Goal: Information Seeking & Learning: Learn about a topic

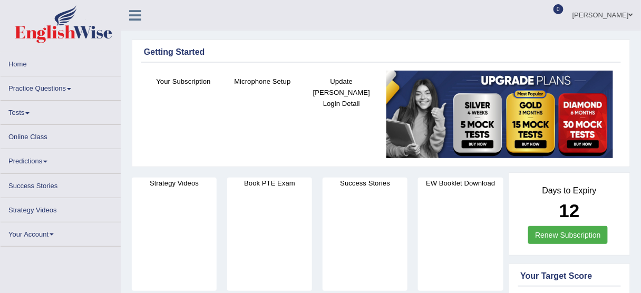
click at [27, 137] on link "Online Class" at bounding box center [61, 135] width 120 height 21
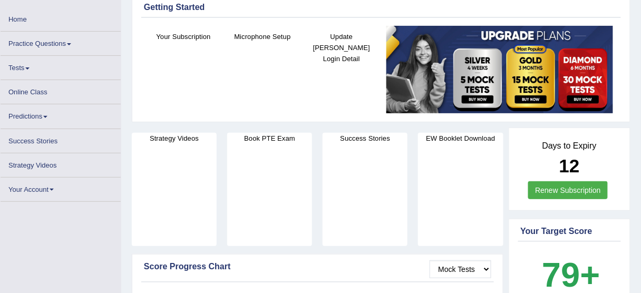
scroll to position [45, 0]
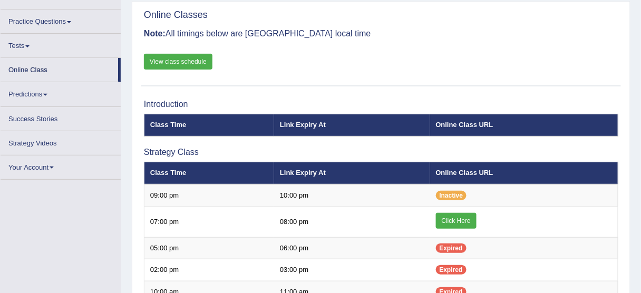
scroll to position [71, 0]
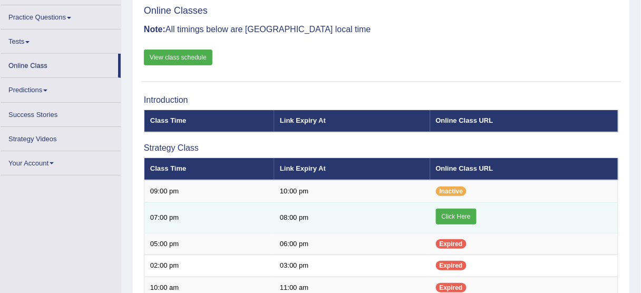
click at [448, 215] on link "Click Here" at bounding box center [456, 217] width 41 height 16
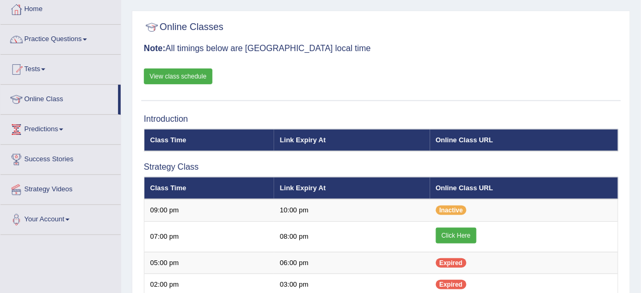
scroll to position [57, 0]
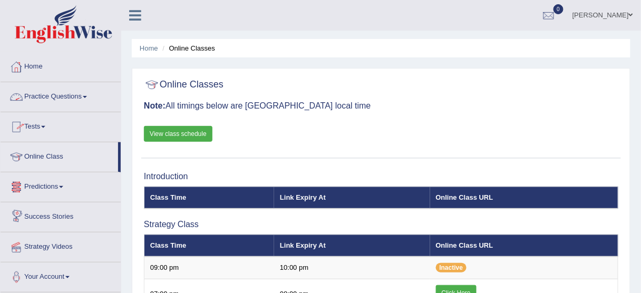
click at [37, 64] on link "Home" at bounding box center [61, 65] width 120 height 26
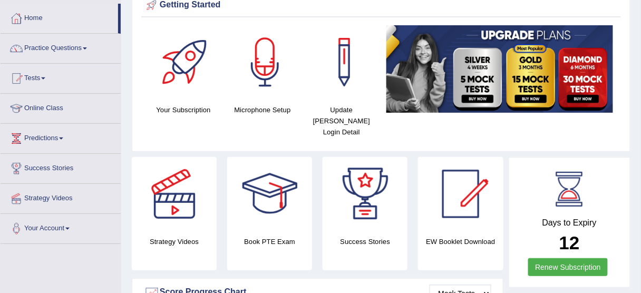
scroll to position [127, 0]
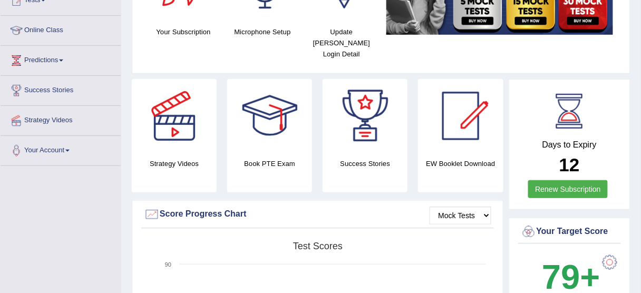
click at [440, 133] on div at bounding box center [461, 116] width 74 height 74
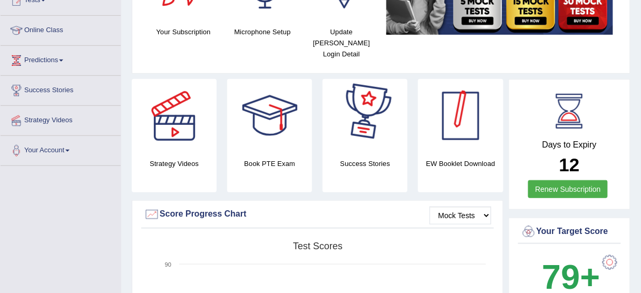
click at [468, 108] on div at bounding box center [461, 116] width 74 height 74
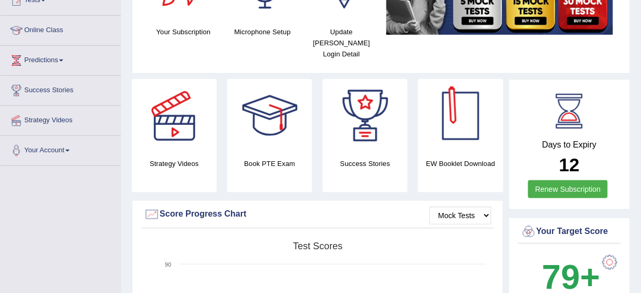
click at [461, 113] on div at bounding box center [461, 116] width 74 height 74
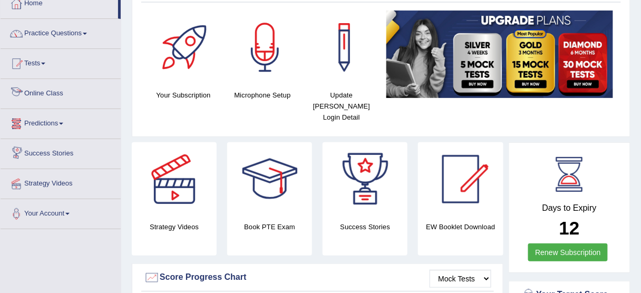
scroll to position [0, 0]
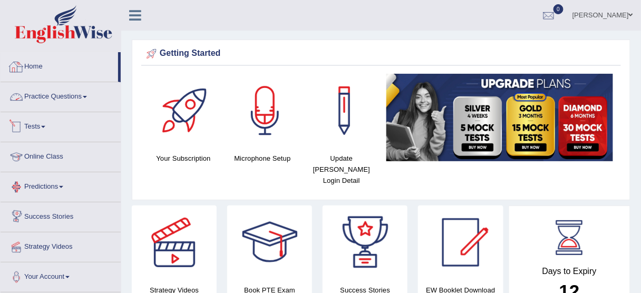
click at [50, 95] on link "Practice Questions" at bounding box center [61, 95] width 120 height 26
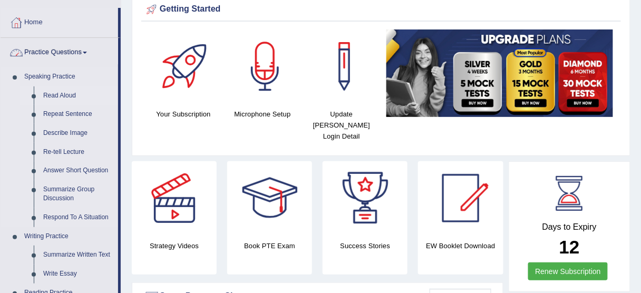
scroll to position [169, 0]
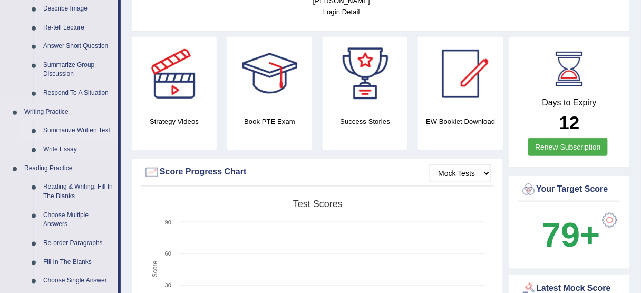
click at [56, 133] on link "Summarize Written Text" at bounding box center [78, 130] width 80 height 19
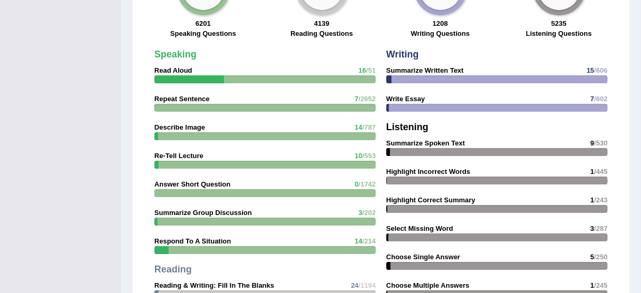
scroll to position [854, 0]
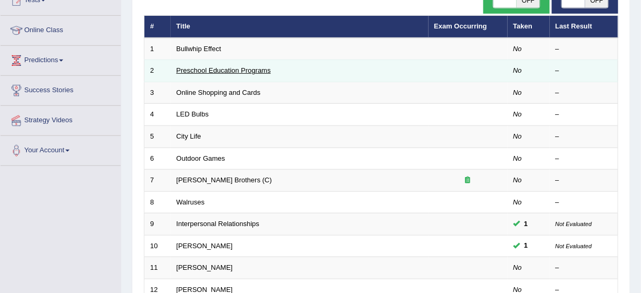
click at [211, 70] on link "Preschool Education Programs" at bounding box center [224, 70] width 94 height 8
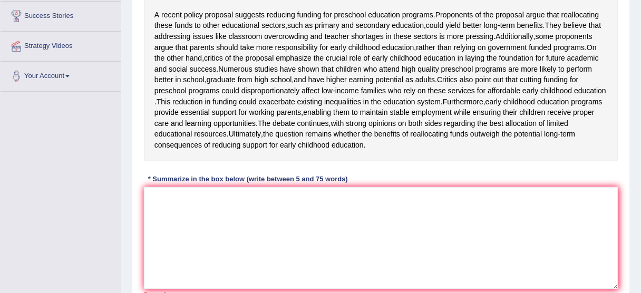
scroll to position [191, 0]
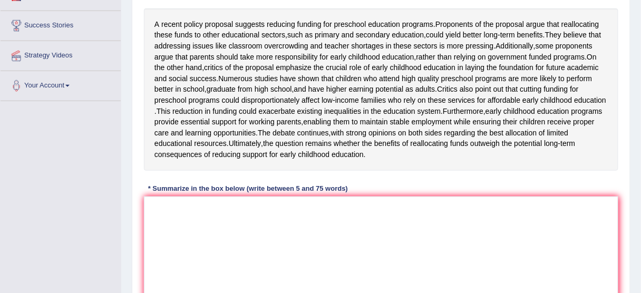
drag, startPoint x: 151, startPoint y: 22, endPoint x: 177, endPoint y: 1, distance: 33.7
click at [263, 10] on div "A recent policy proposal suggests reducing funding for preschool education prog…" at bounding box center [381, 89] width 474 height 162
drag, startPoint x: 152, startPoint y: 21, endPoint x: 173, endPoint y: 25, distance: 21.0
click at [173, 25] on div "A recent policy proposal suggests reducing funding for preschool education prog…" at bounding box center [381, 89] width 474 height 162
click at [159, 22] on div "A recent policy proposal suggests reducing funding for preschool education prog…" at bounding box center [381, 89] width 474 height 162
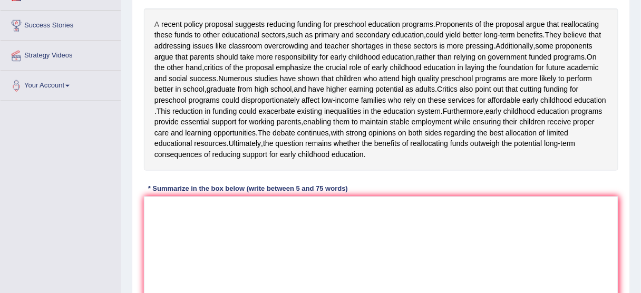
click at [158, 22] on div "A recent policy proposal suggests reducing funding for preschool education prog…" at bounding box center [381, 89] width 474 height 162
click at [157, 22] on span "A" at bounding box center [156, 24] width 5 height 11
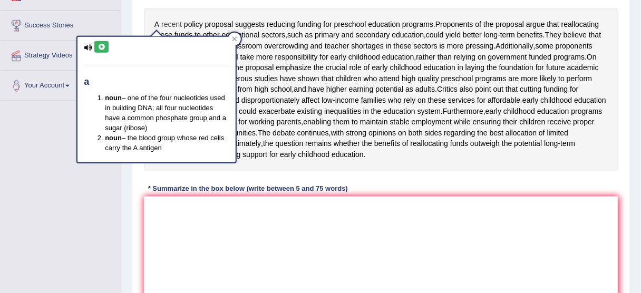
drag, startPoint x: 152, startPoint y: 21, endPoint x: 172, endPoint y: 25, distance: 19.9
click at [172, 25] on div "A recent policy proposal suggests reducing funding for preschool education prog…" at bounding box center [381, 89] width 474 height 162
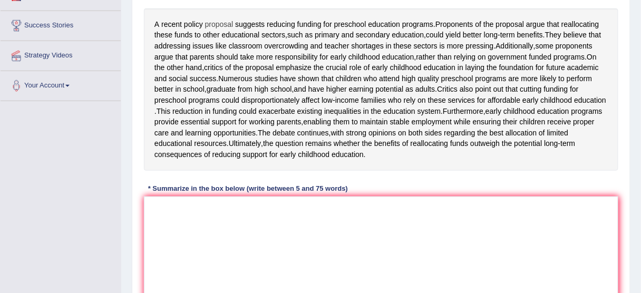
drag, startPoint x: 152, startPoint y: 22, endPoint x: 217, endPoint y: 28, distance: 65.1
click at [217, 28] on div "A recent policy proposal suggests reducing funding for preschool education prog…" at bounding box center [381, 89] width 474 height 162
click at [216, 25] on span "proposal" at bounding box center [219, 24] width 28 height 11
click at [214, 23] on span "proposal" at bounding box center [219, 24] width 28 height 11
drag, startPoint x: 213, startPoint y: 21, endPoint x: 232, endPoint y: 41, distance: 27.6
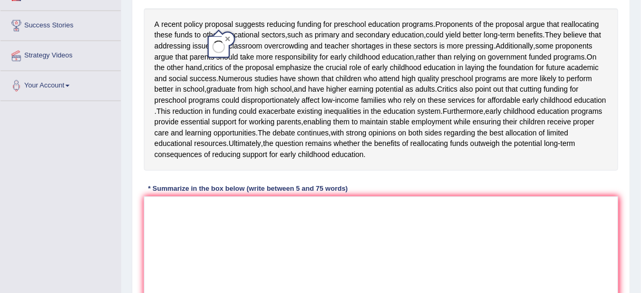
drag, startPoint x: 154, startPoint y: 21, endPoint x: 148, endPoint y: 123, distance: 102.5
click at [193, 43] on div "A recent policy proposal suggests reducing funding for preschool education prog…" at bounding box center [381, 89] width 474 height 162
drag, startPoint x: 152, startPoint y: 178, endPoint x: 214, endPoint y: 122, distance: 83.6
click at [214, 122] on div "A recent policy proposal suggests reducing funding for preschool education prog…" at bounding box center [381, 89] width 474 height 162
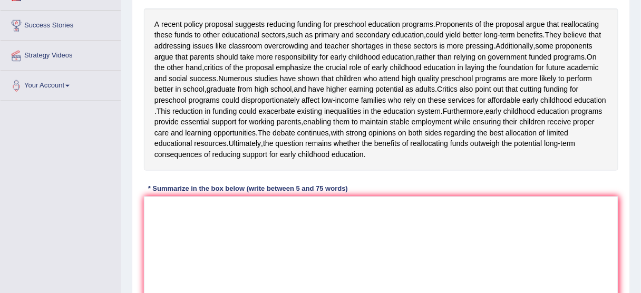
click at [150, 143] on div "A recent policy proposal suggests reducing funding for preschool education prog…" at bounding box center [381, 89] width 474 height 162
click at [443, 117] on span "Furthermore" at bounding box center [463, 111] width 41 height 11
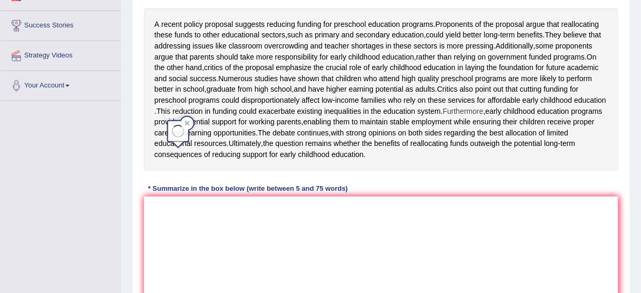
drag, startPoint x: 179, startPoint y: 147, endPoint x: 198, endPoint y: 150, distance: 19.3
click at [195, 150] on div "A recent policy proposal suggests reducing funding for preschool education prog…" at bounding box center [381, 89] width 474 height 162
drag, startPoint x: 198, startPoint y: 150, endPoint x: 209, endPoint y: 152, distance: 11.3
click at [454, 128] on span "while" at bounding box center [462, 122] width 17 height 11
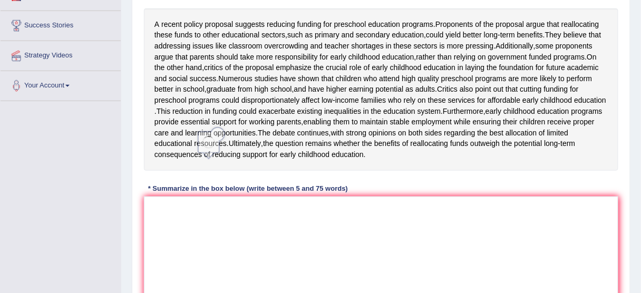
click at [211, 153] on div at bounding box center [209, 156] width 18 height 7
click at [454, 128] on span "while" at bounding box center [462, 122] width 17 height 11
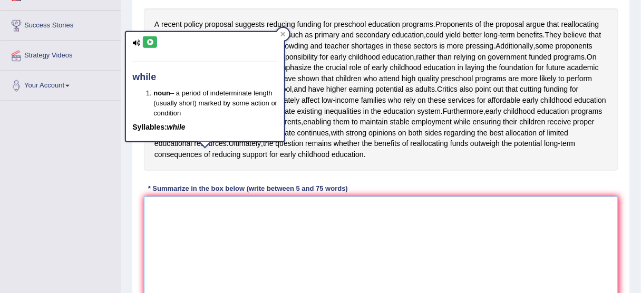
click at [209, 240] on textarea at bounding box center [381, 248] width 474 height 102
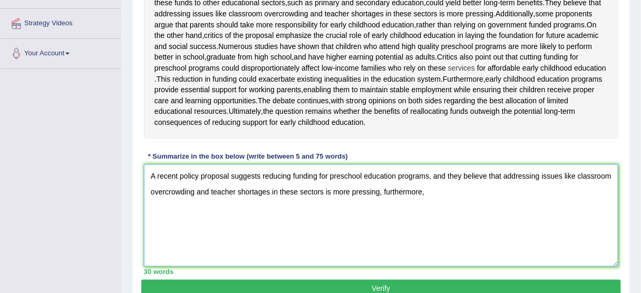
scroll to position [209, 0]
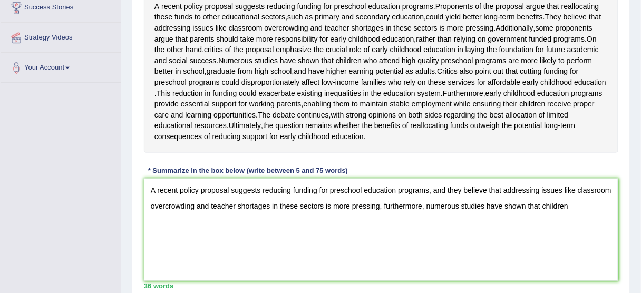
click at [619, 94] on div "Instructions: Read the passage below and summarize it using one sentence. Type …" at bounding box center [381, 112] width 480 height 364
click at [582, 234] on textarea "A recent policy proposal suggests reducing funding for preschool education prog…" at bounding box center [381, 230] width 474 height 102
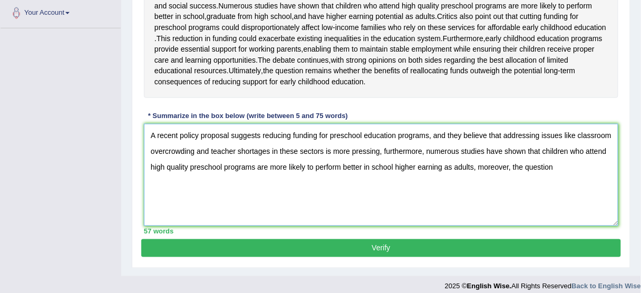
scroll to position [251, 0]
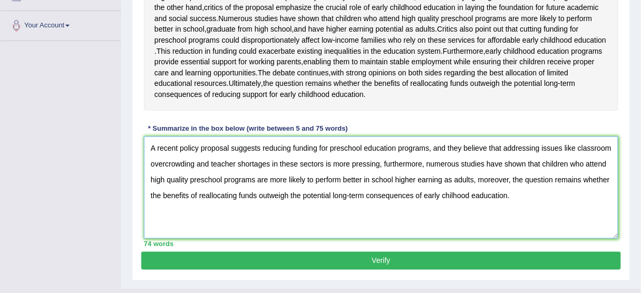
click at [479, 218] on textarea "A recent policy proposal suggests reducing funding for preschool education prog…" at bounding box center [381, 188] width 474 height 102
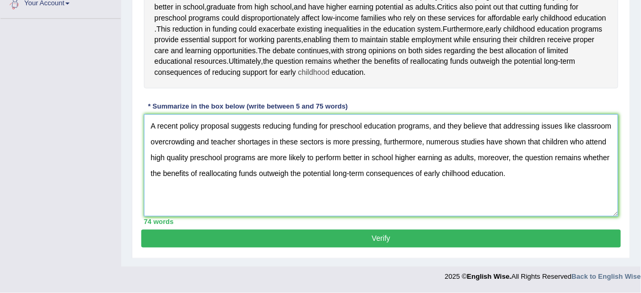
scroll to position [294, 0]
type textarea "A recent policy proposal suggests reducing funding for preschool education prog…"
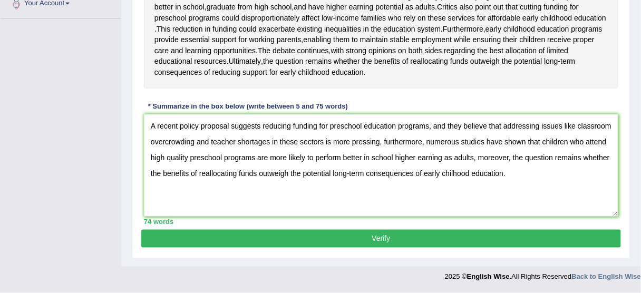
click at [296, 240] on button "Verify" at bounding box center [381, 239] width 480 height 18
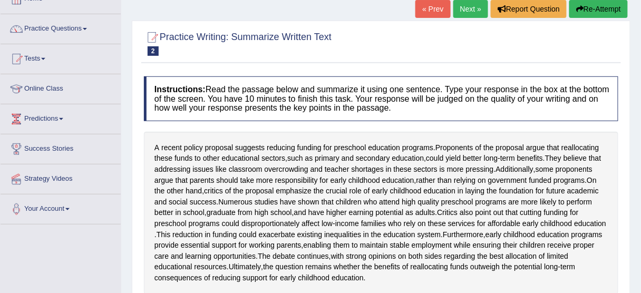
scroll to position [0, 0]
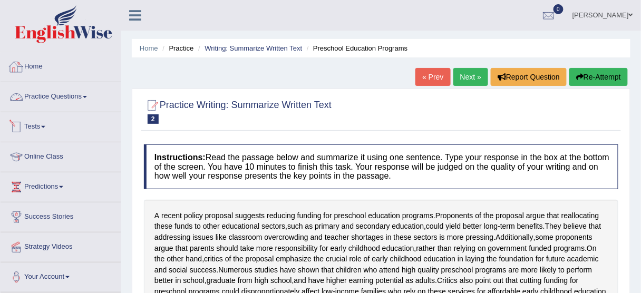
click at [40, 63] on link "Home" at bounding box center [61, 65] width 120 height 26
